Goal: Navigation & Orientation: Find specific page/section

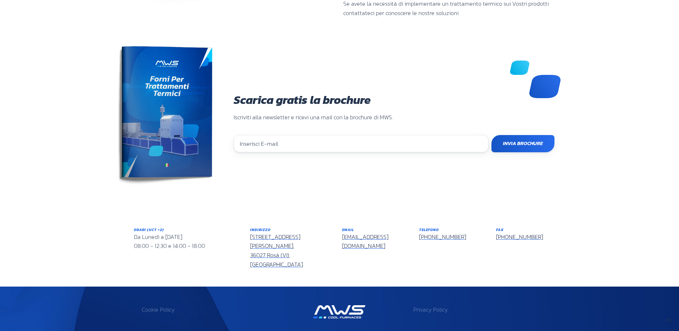
scroll to position [191, 430]
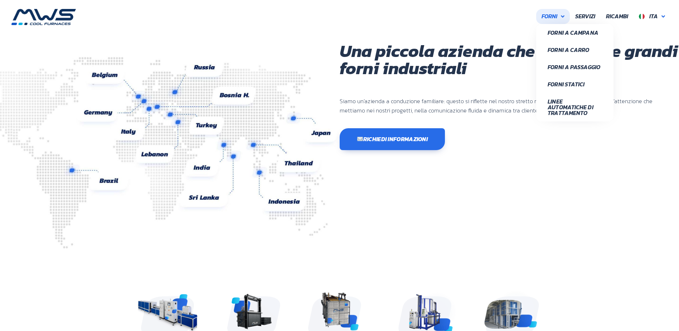
click at [559, 16] on link "Forni" at bounding box center [553, 16] width 34 height 15
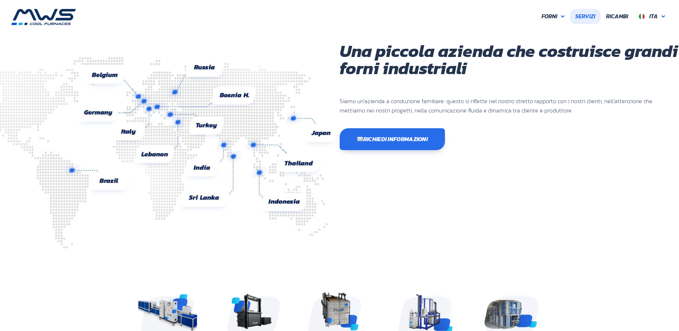
click at [590, 18] on span "Servizi" at bounding box center [586, 16] width 20 height 9
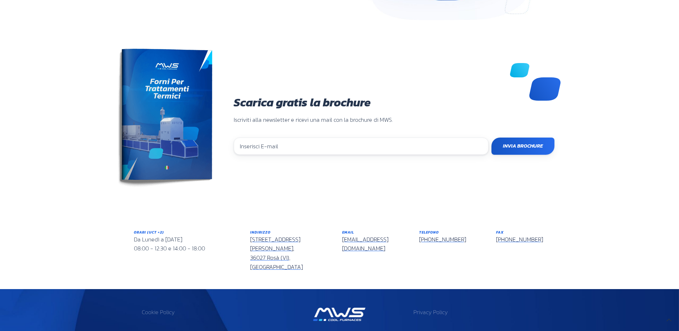
scroll to position [630, 0]
